Goal: Transaction & Acquisition: Purchase product/service

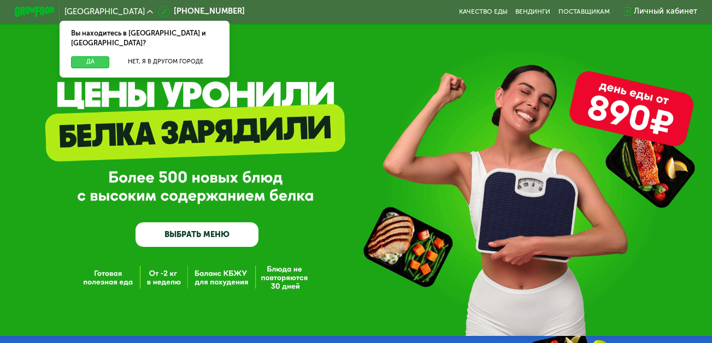
click at [86, 56] on button "Да" at bounding box center [90, 62] width 38 height 12
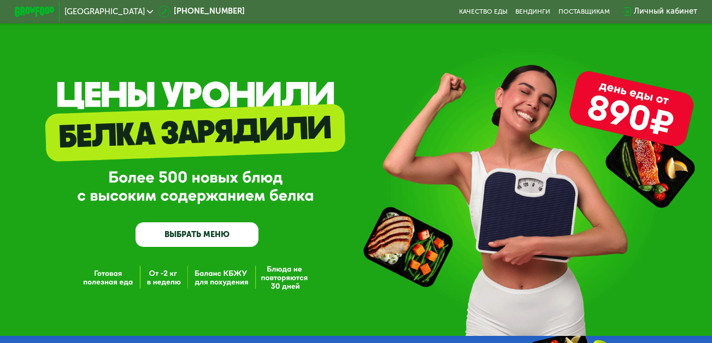
click at [189, 234] on link "ВЫБРАТЬ МЕНЮ" at bounding box center [197, 234] width 123 height 25
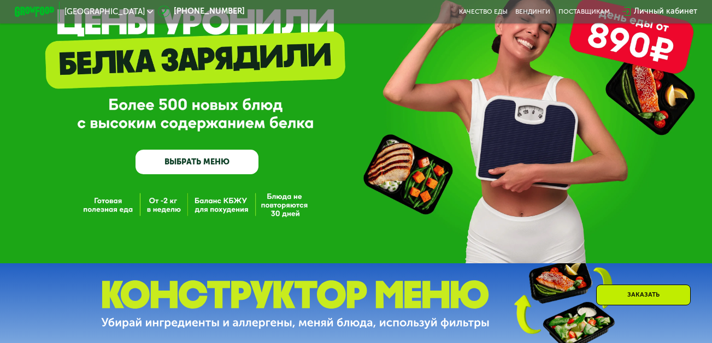
scroll to position [433, 0]
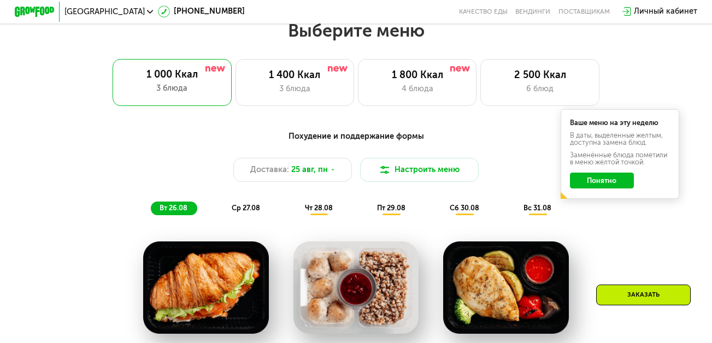
click at [611, 184] on button "Понятно" at bounding box center [602, 181] width 64 height 16
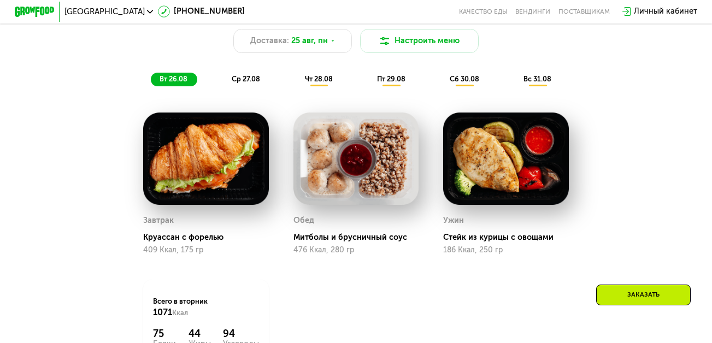
scroll to position [597, 0]
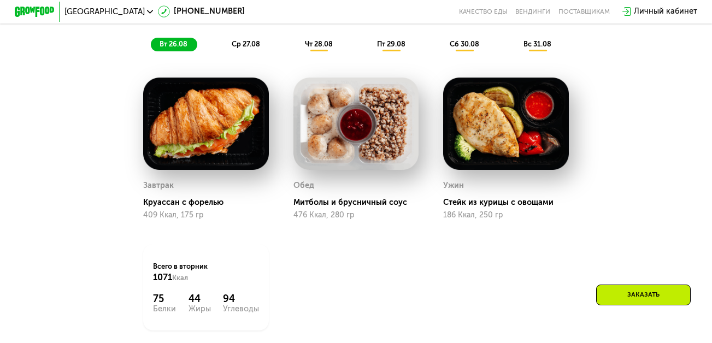
click at [165, 48] on span "вт 26.08" at bounding box center [174, 44] width 28 height 8
click at [296, 51] on div "ср 27.08" at bounding box center [319, 45] width 46 height 14
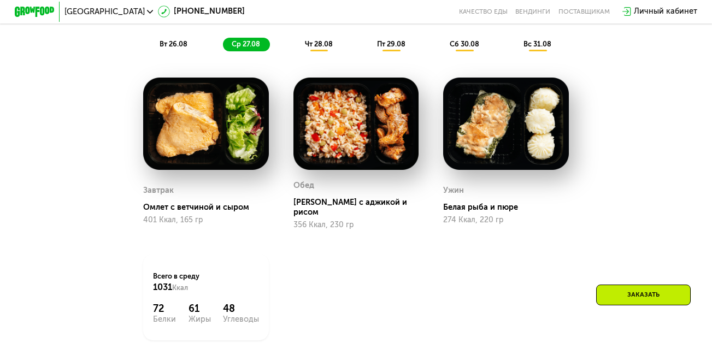
click at [319, 48] on span "чт 28.08" at bounding box center [319, 44] width 28 height 8
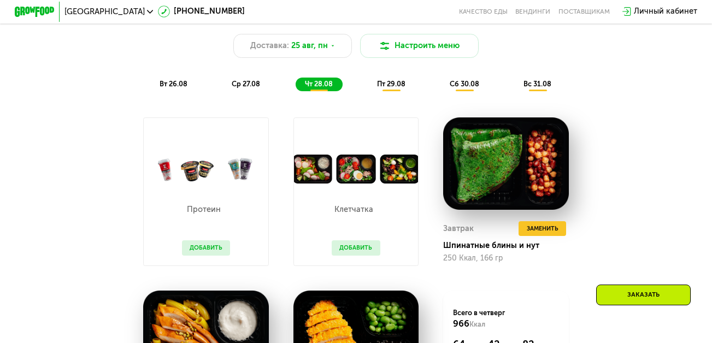
scroll to position [543, 0]
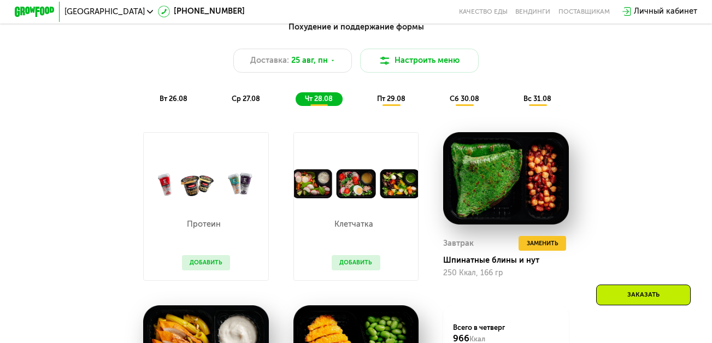
click at [397, 103] on span "пт 29.08" at bounding box center [391, 99] width 28 height 8
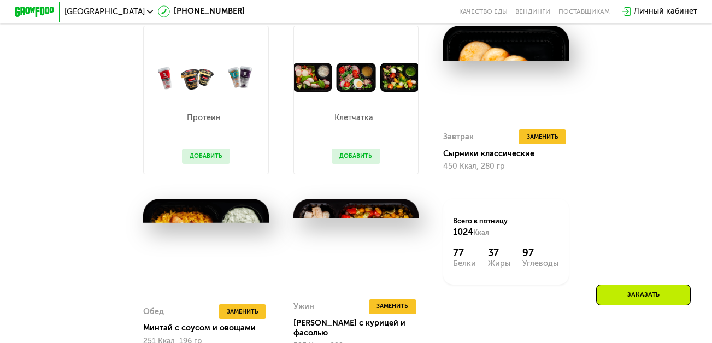
scroll to position [652, 0]
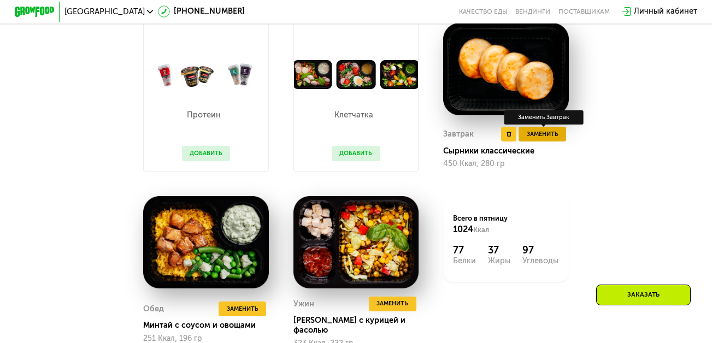
click at [552, 139] on span "Заменить" at bounding box center [543, 135] width 32 height 10
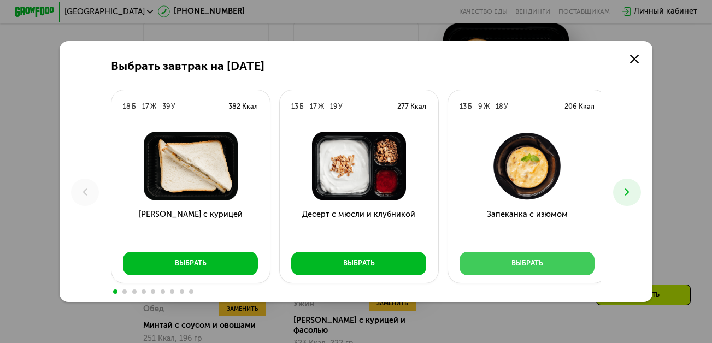
click at [524, 264] on div "Выбрать" at bounding box center [528, 264] width 32 height 10
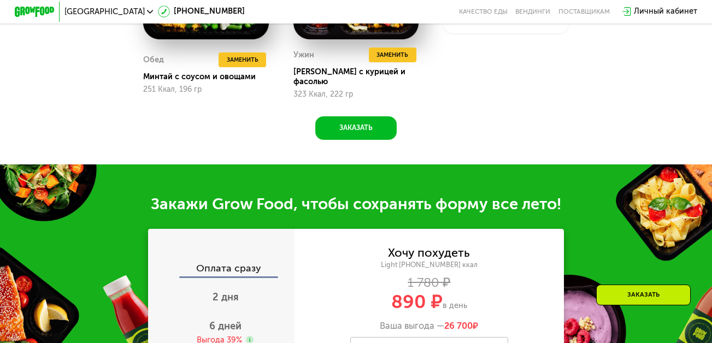
scroll to position [929, 0]
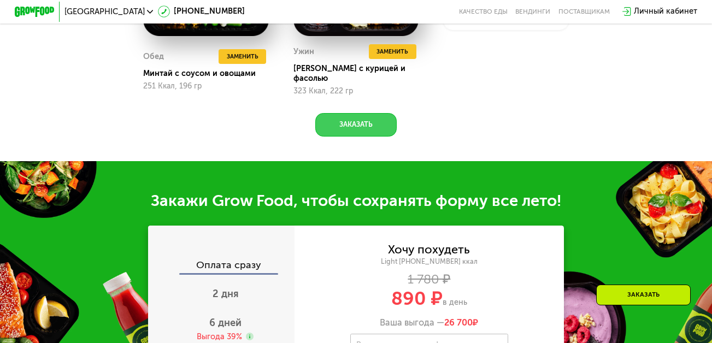
click at [348, 120] on button "Заказать" at bounding box center [356, 125] width 82 height 24
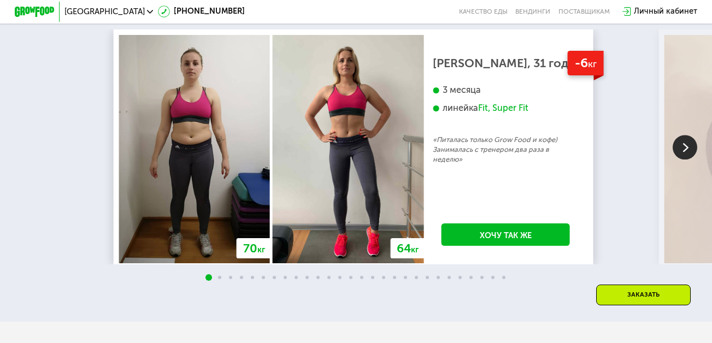
scroll to position [1802, 0]
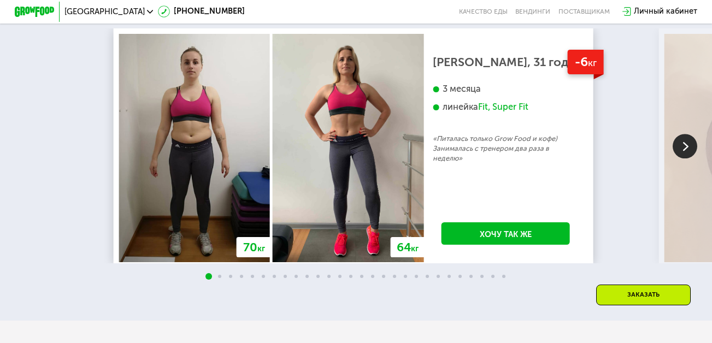
click at [681, 154] on img at bounding box center [685, 146] width 25 height 25
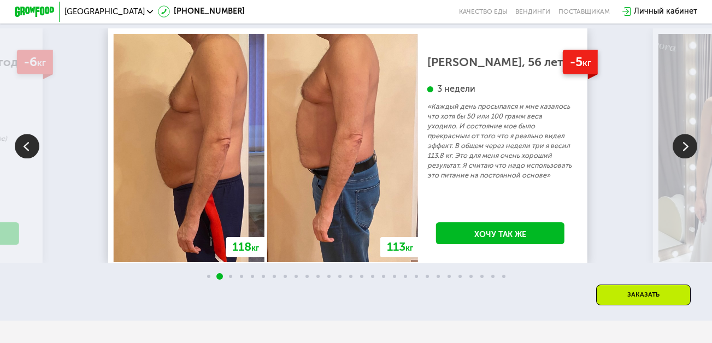
click at [679, 155] on img at bounding box center [685, 146] width 25 height 25
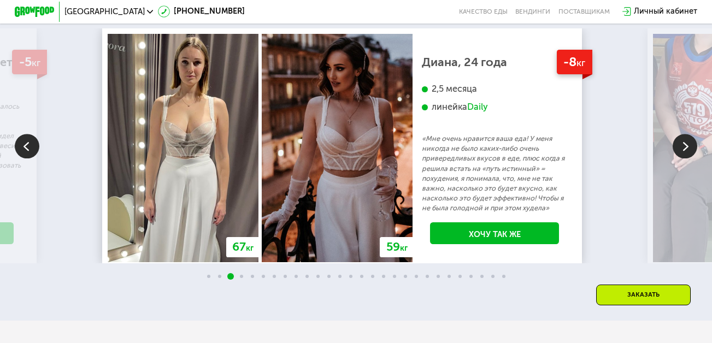
click at [679, 155] on img at bounding box center [685, 146] width 25 height 25
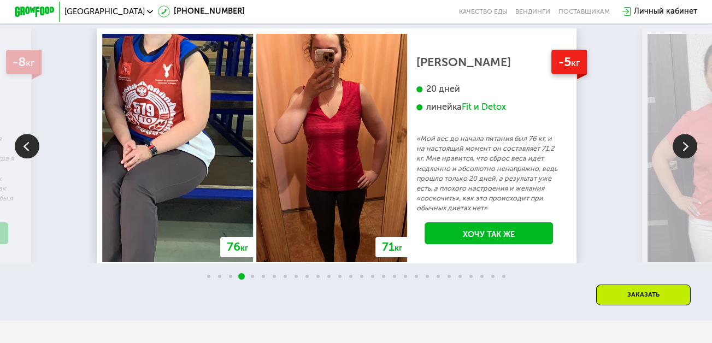
click at [679, 155] on img at bounding box center [685, 146] width 25 height 25
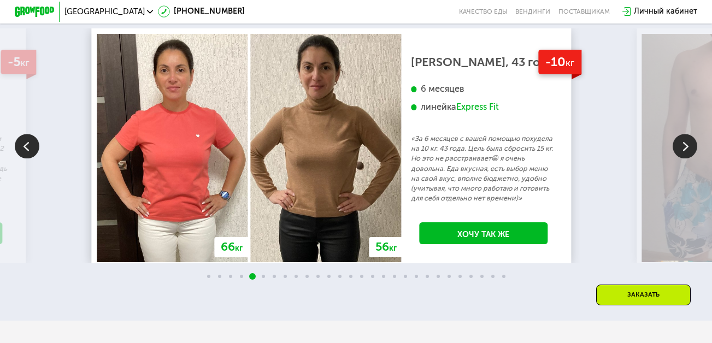
click at [682, 155] on img at bounding box center [685, 146] width 25 height 25
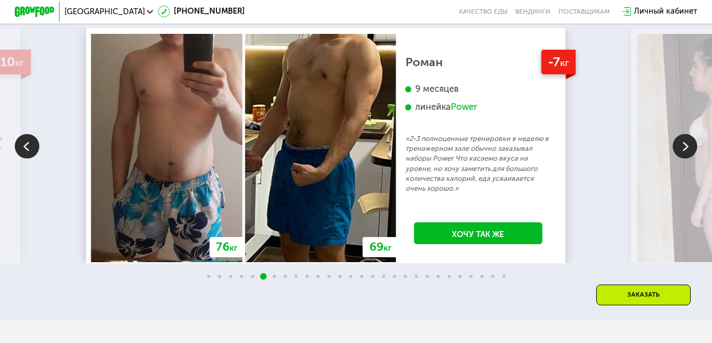
click at [682, 155] on img at bounding box center [685, 146] width 25 height 25
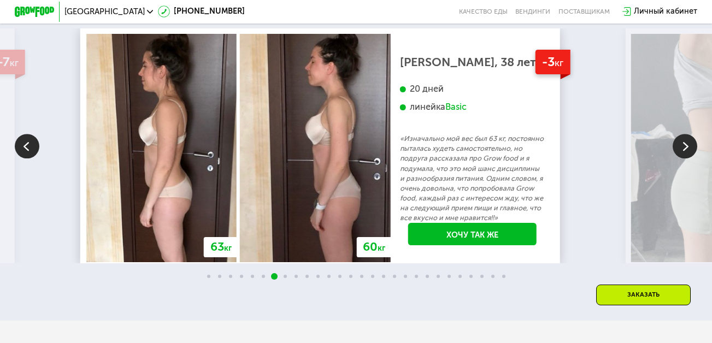
click at [682, 155] on img at bounding box center [685, 146] width 25 height 25
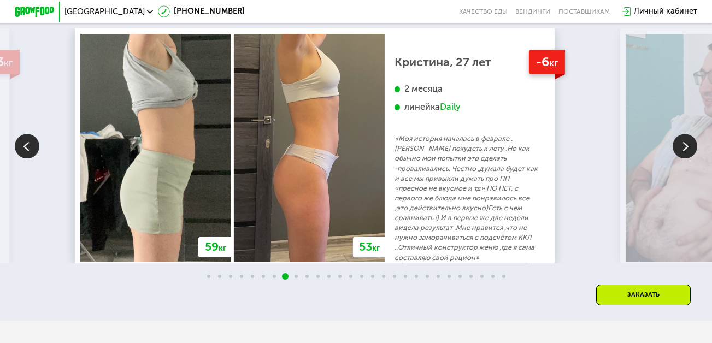
click at [682, 155] on img at bounding box center [685, 146] width 25 height 25
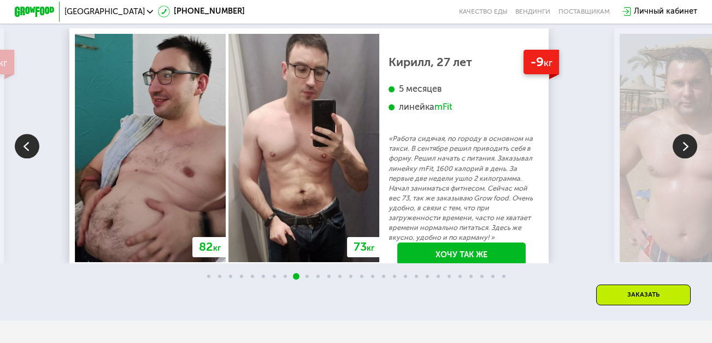
click at [682, 155] on img at bounding box center [685, 146] width 25 height 25
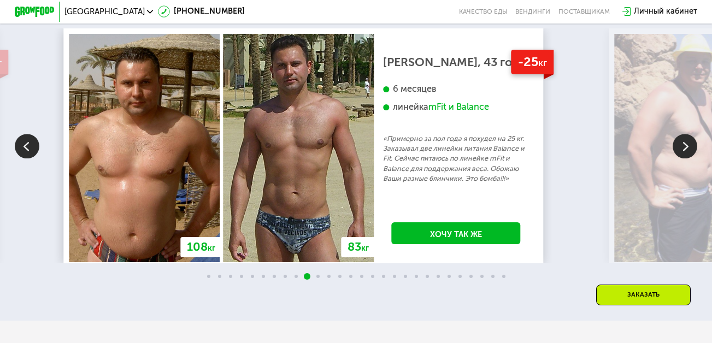
click at [624, 124] on div "70 кг 64 кг -6 кг [PERSON_NAME], 31 год 3 месяца линейка Fit, Super Fit «Питала…" at bounding box center [356, 146] width 712 height 236
click at [699, 99] on img at bounding box center [689, 148] width 151 height 228
click at [690, 220] on img at bounding box center [689, 148] width 151 height 228
click at [699, 89] on img at bounding box center [689, 148] width 151 height 228
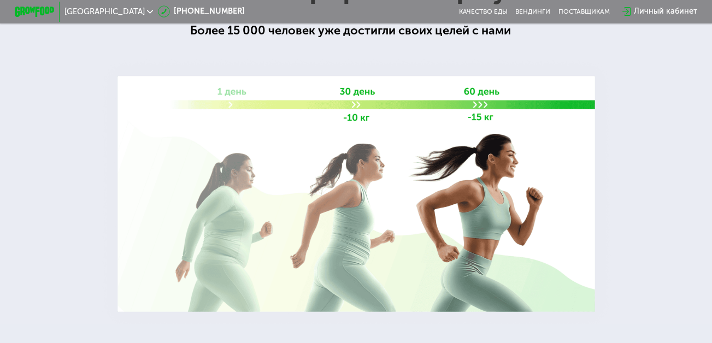
scroll to position [0, 0]
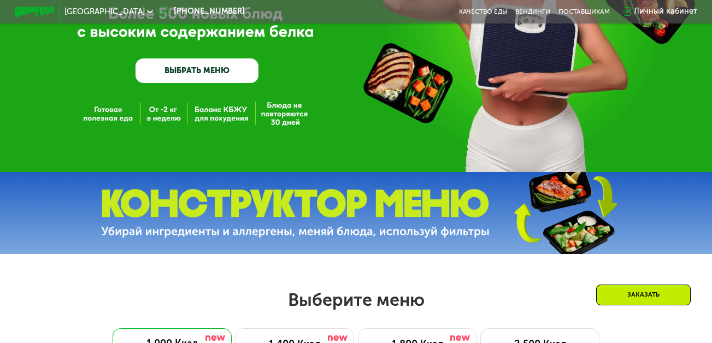
click at [221, 68] on link "ВЫБРАТЬ МЕНЮ" at bounding box center [197, 70] width 123 height 25
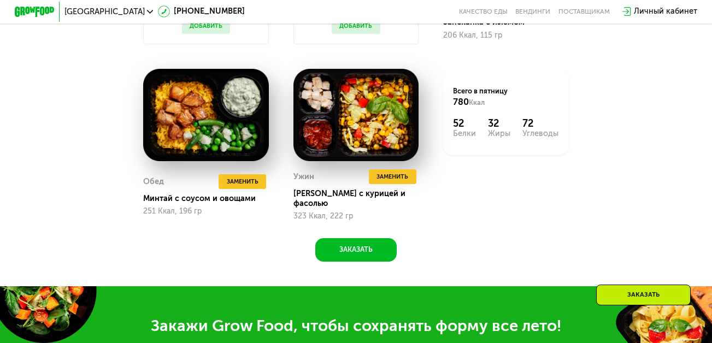
scroll to position [816, 0]
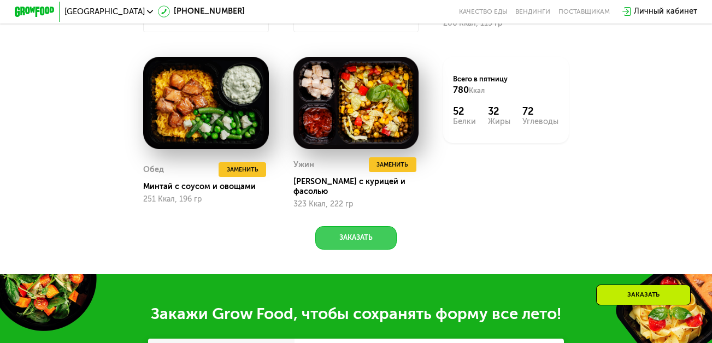
click at [361, 246] on button "Заказать" at bounding box center [356, 238] width 82 height 24
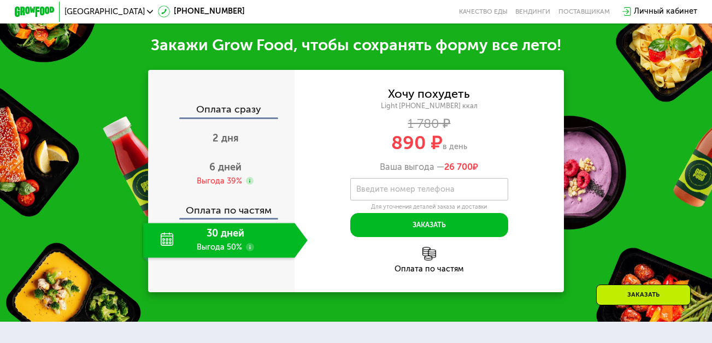
scroll to position [1091, 0]
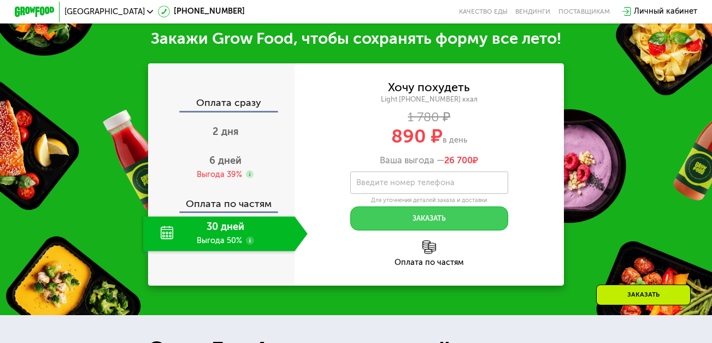
click at [386, 216] on button "Заказать" at bounding box center [429, 219] width 158 height 24
click at [389, 222] on button "Заказать" at bounding box center [429, 219] width 158 height 24
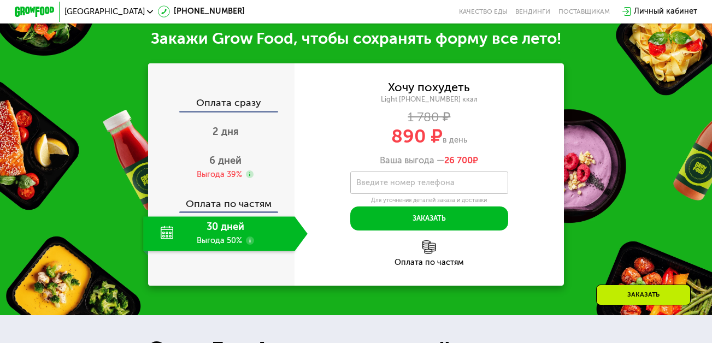
click at [268, 234] on div "30 дней Выгода 50%" at bounding box center [218, 233] width 151 height 34
click at [209, 235] on div "30 дней Выгода 50%" at bounding box center [218, 233] width 151 height 34
click at [240, 240] on div "30 дней Выгода 50%" at bounding box center [218, 233] width 151 height 34
click at [234, 245] on div "30 дней Выгода 50%" at bounding box center [218, 233] width 151 height 34
click at [165, 240] on div "30 дней Выгода 50%" at bounding box center [218, 233] width 151 height 34
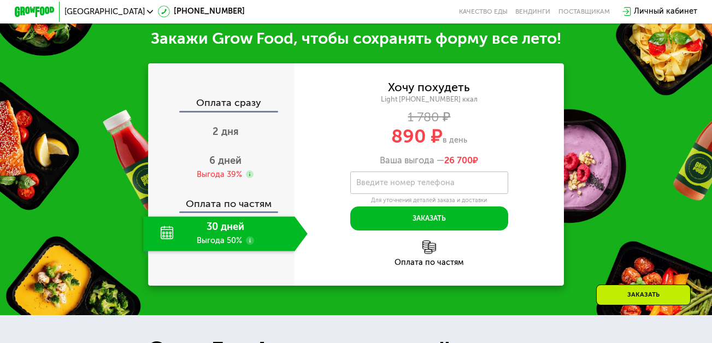
click at [230, 239] on div "30 дней Выгода 50%" at bounding box center [218, 233] width 151 height 34
drag, startPoint x: 257, startPoint y: 242, endPoint x: 300, endPoint y: 229, distance: 44.1
click at [258, 242] on div "30 дней Выгода 50%" at bounding box center [218, 233] width 151 height 34
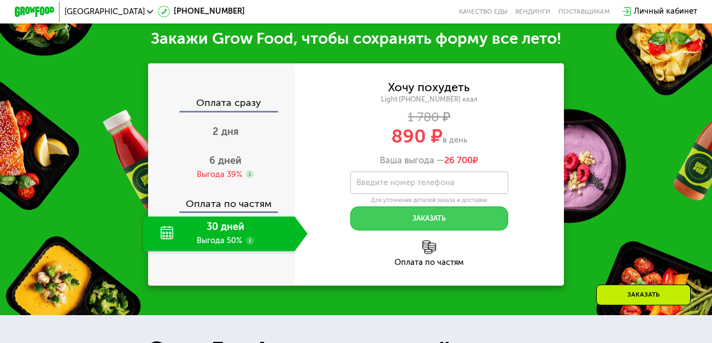
click at [417, 219] on button "Заказать" at bounding box center [429, 219] width 158 height 24
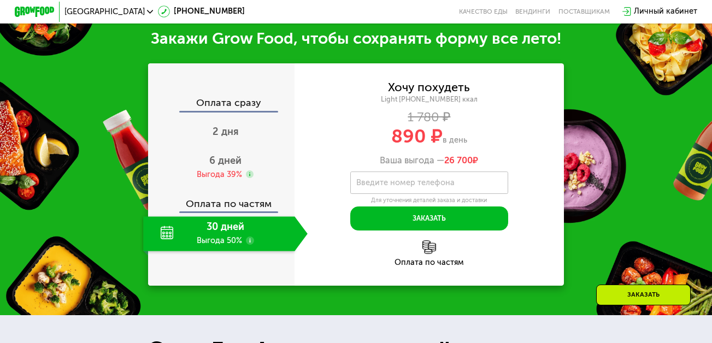
click at [410, 186] on label "Введите номер телефона" at bounding box center [405, 182] width 98 height 5
click at [410, 189] on input "Введите номер телефона" at bounding box center [429, 183] width 158 height 22
click at [356, 256] on div "Оплата по частям" at bounding box center [429, 253] width 269 height 26
click at [658, 291] on div "Заказать" at bounding box center [643, 295] width 95 height 21
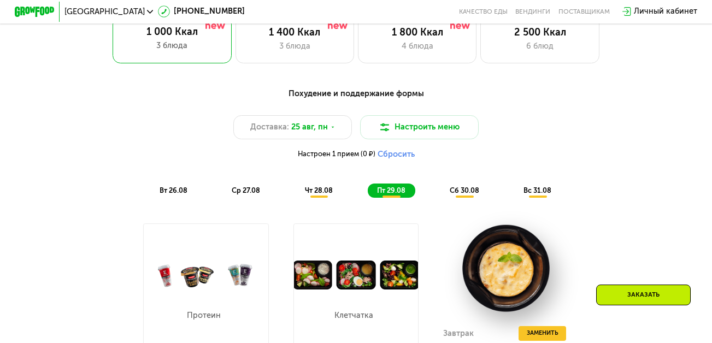
scroll to position [411, 0]
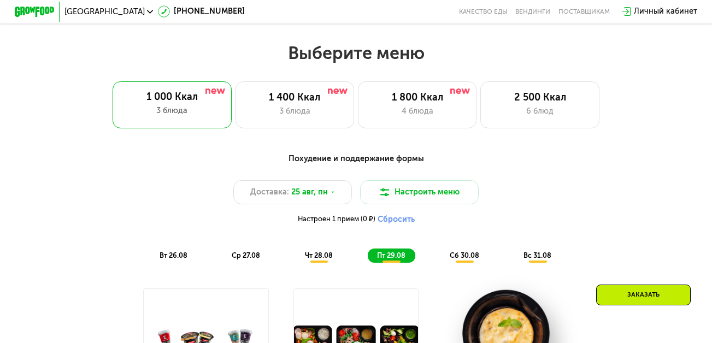
click at [647, 290] on div "Заказать" at bounding box center [643, 295] width 95 height 21
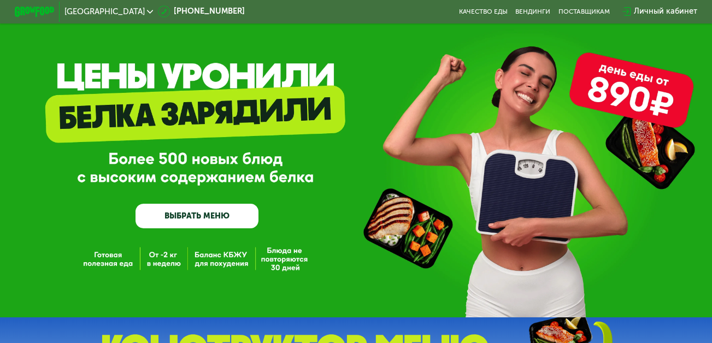
scroll to position [7, 0]
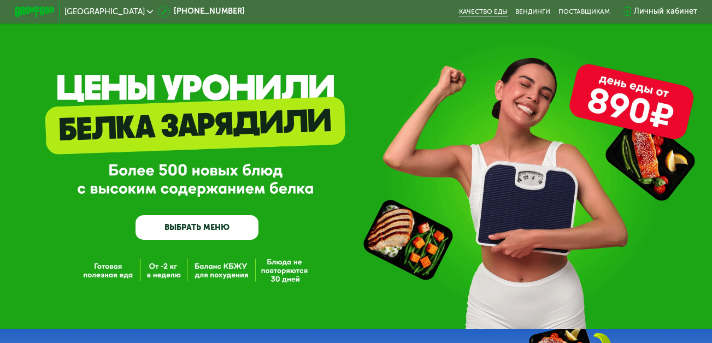
click at [471, 11] on link "Качество еды" at bounding box center [483, 12] width 49 height 8
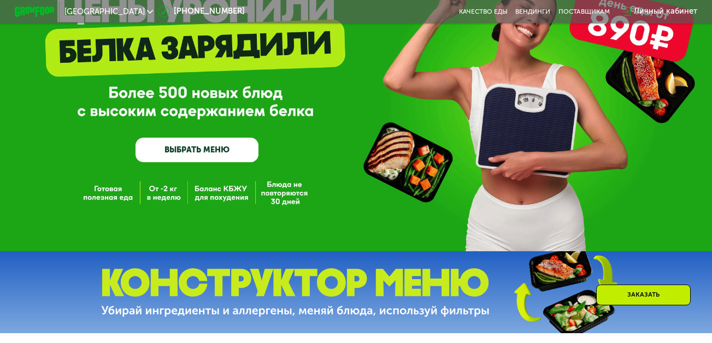
scroll to position [109, 0]
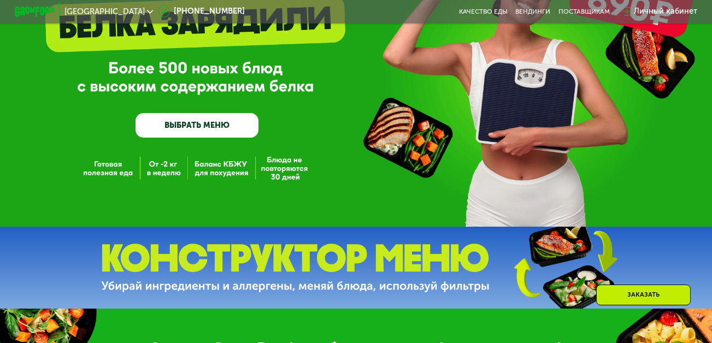
click at [630, 290] on div "Заказать" at bounding box center [643, 295] width 95 height 21
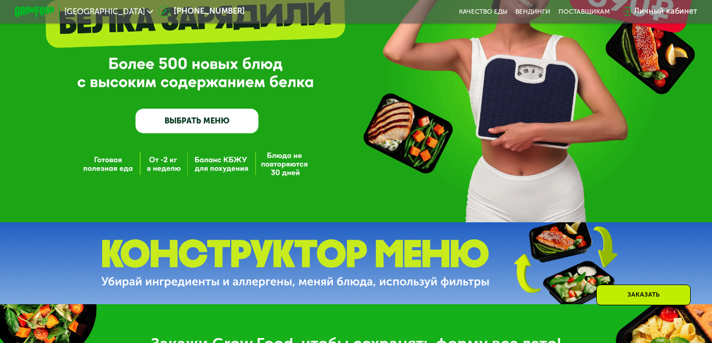
scroll to position [422, 0]
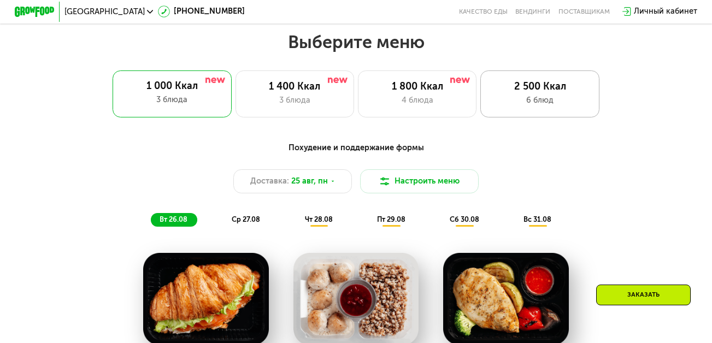
click at [559, 113] on div "2 500 Ккал 6 блюд" at bounding box center [539, 95] width 119 height 48
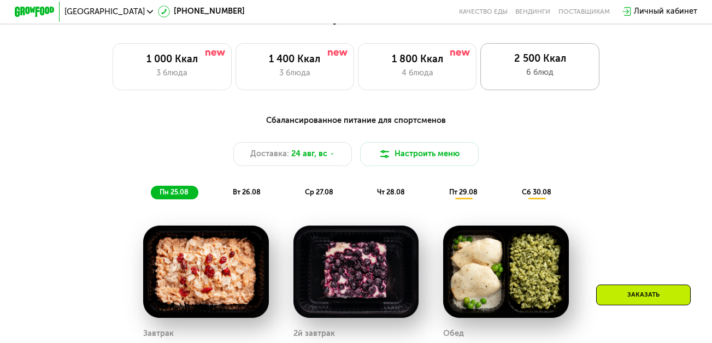
scroll to position [313, 0]
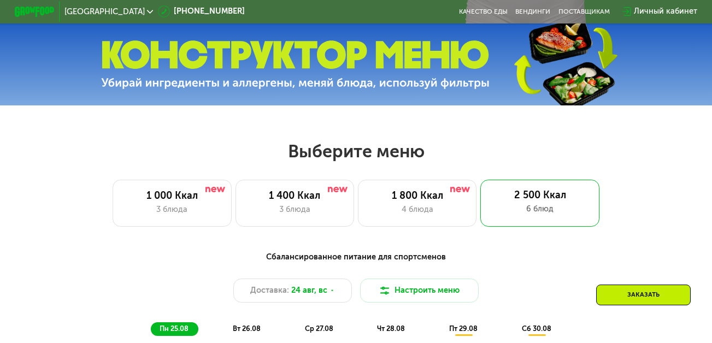
click at [625, 293] on div "Заказать" at bounding box center [643, 295] width 95 height 21
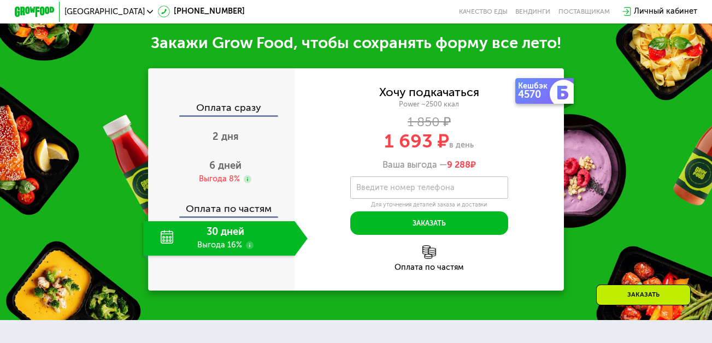
scroll to position [1182, 0]
